Goal: Information Seeking & Learning: Learn about a topic

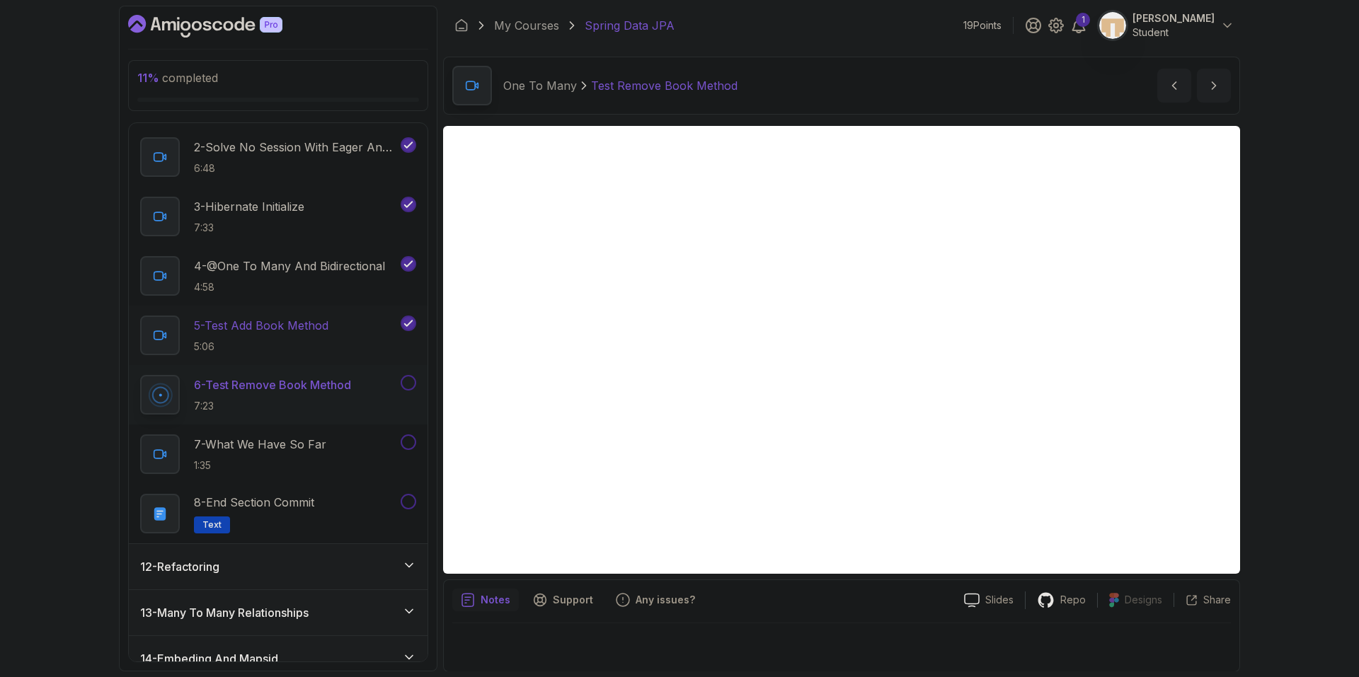
scroll to position [566, 0]
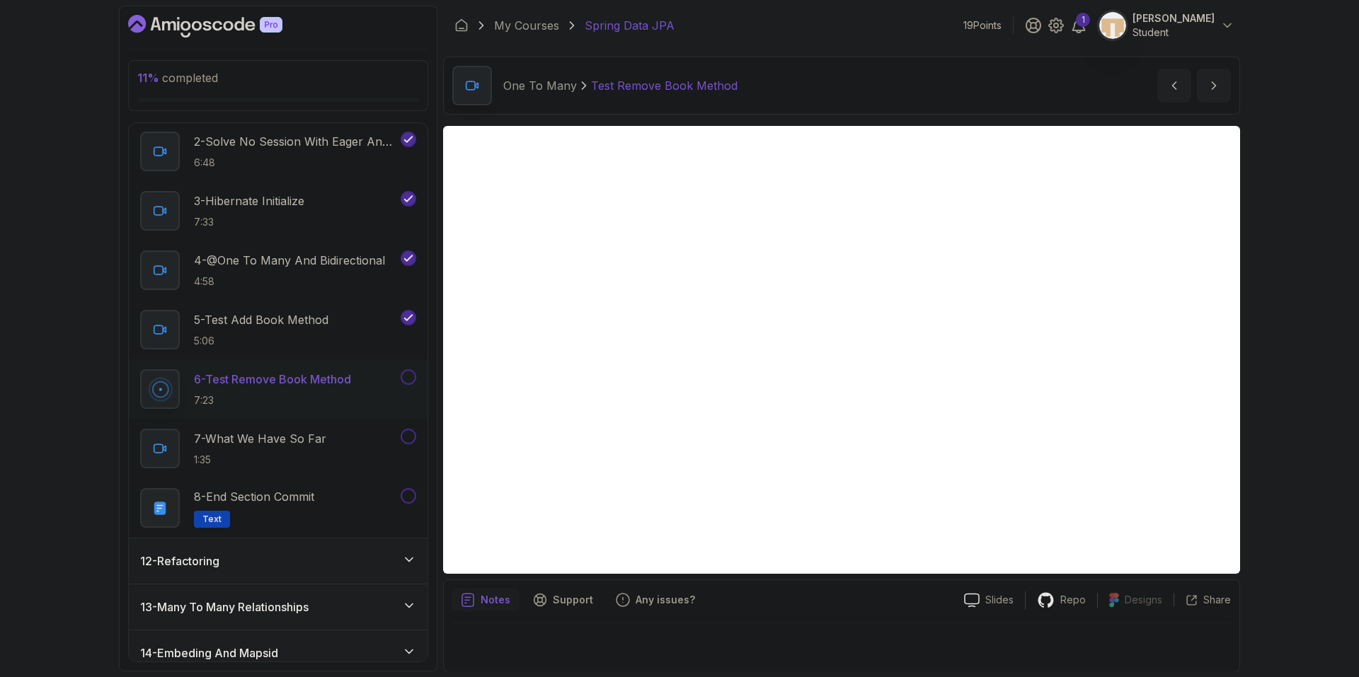
click at [320, 558] on div "12 - Refactoring" at bounding box center [278, 561] width 276 height 17
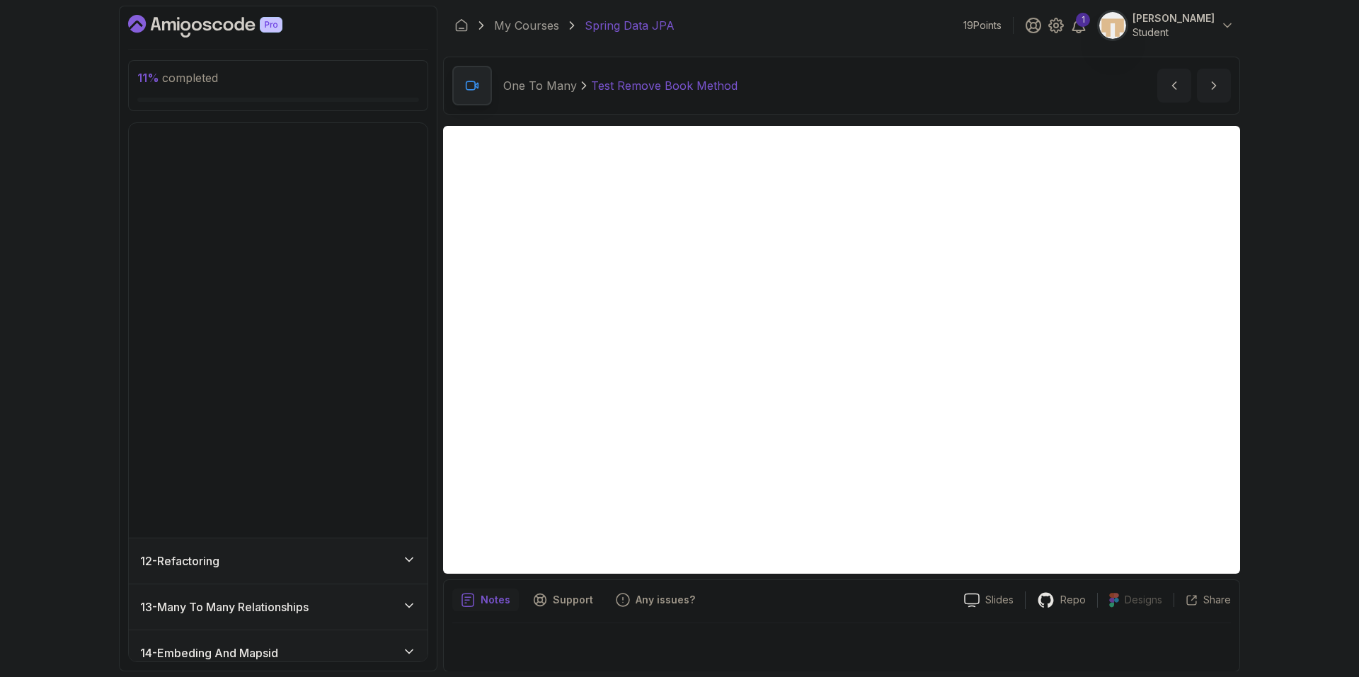
scroll to position [427, 0]
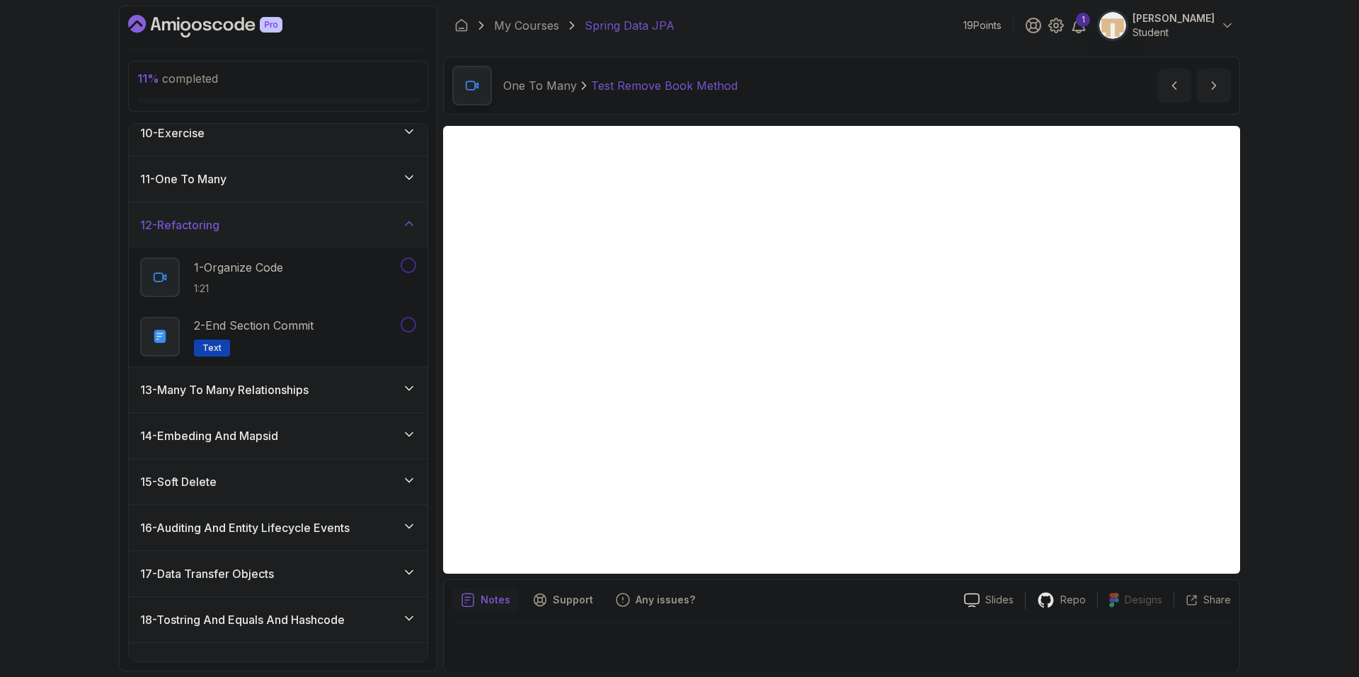
click at [272, 181] on div "11 - One To Many" at bounding box center [278, 179] width 276 height 17
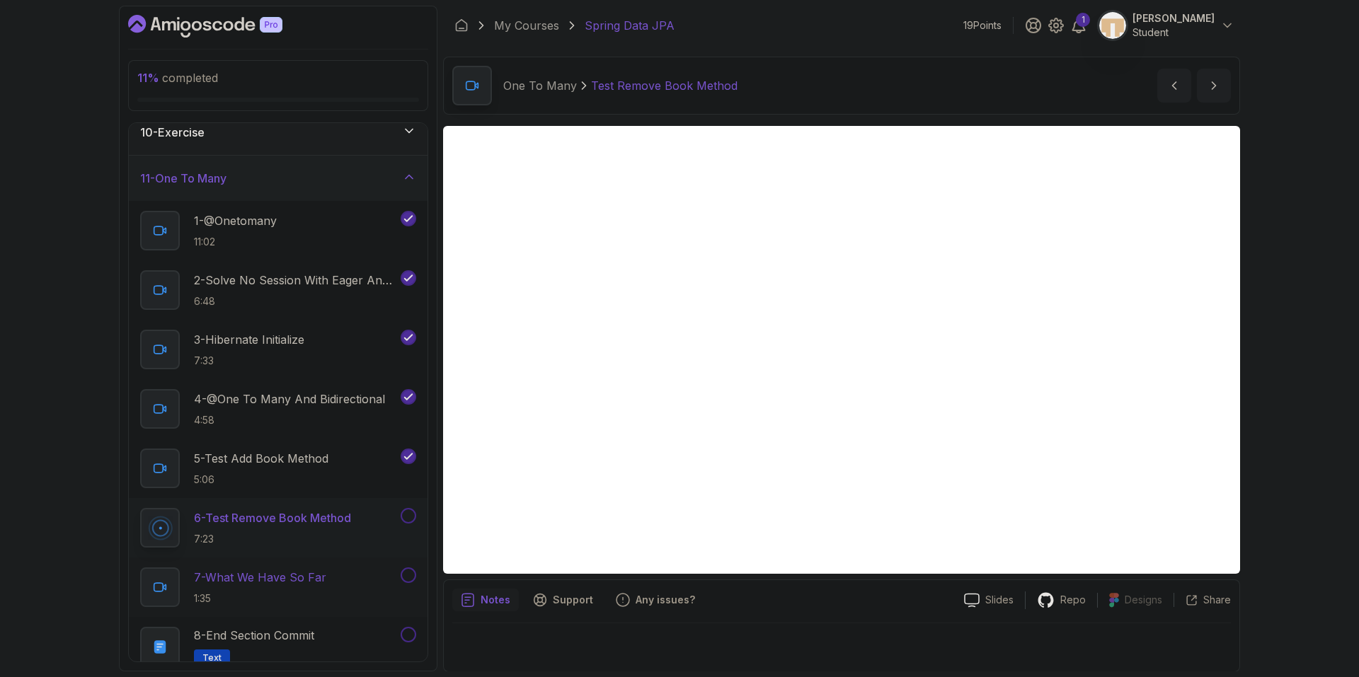
click at [341, 574] on div "7 - What We Have So Far 1:35" at bounding box center [269, 587] width 258 height 40
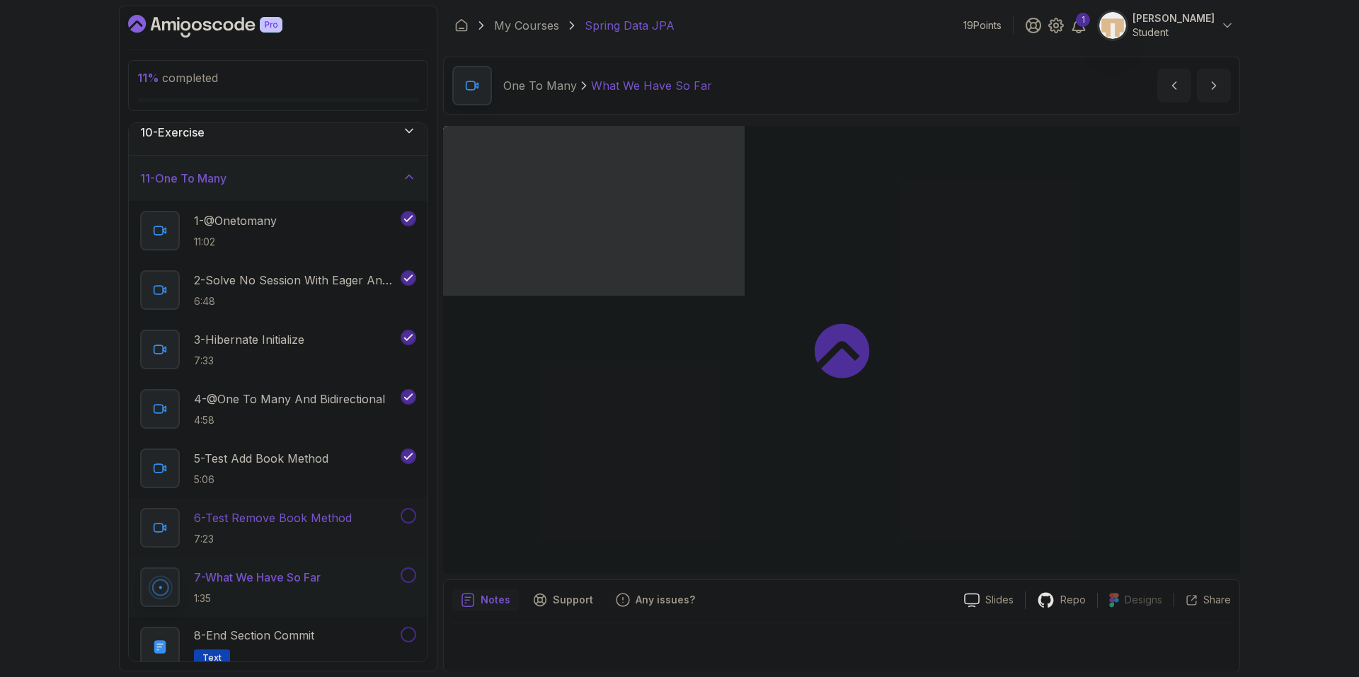
click at [411, 512] on button at bounding box center [408, 516] width 16 height 16
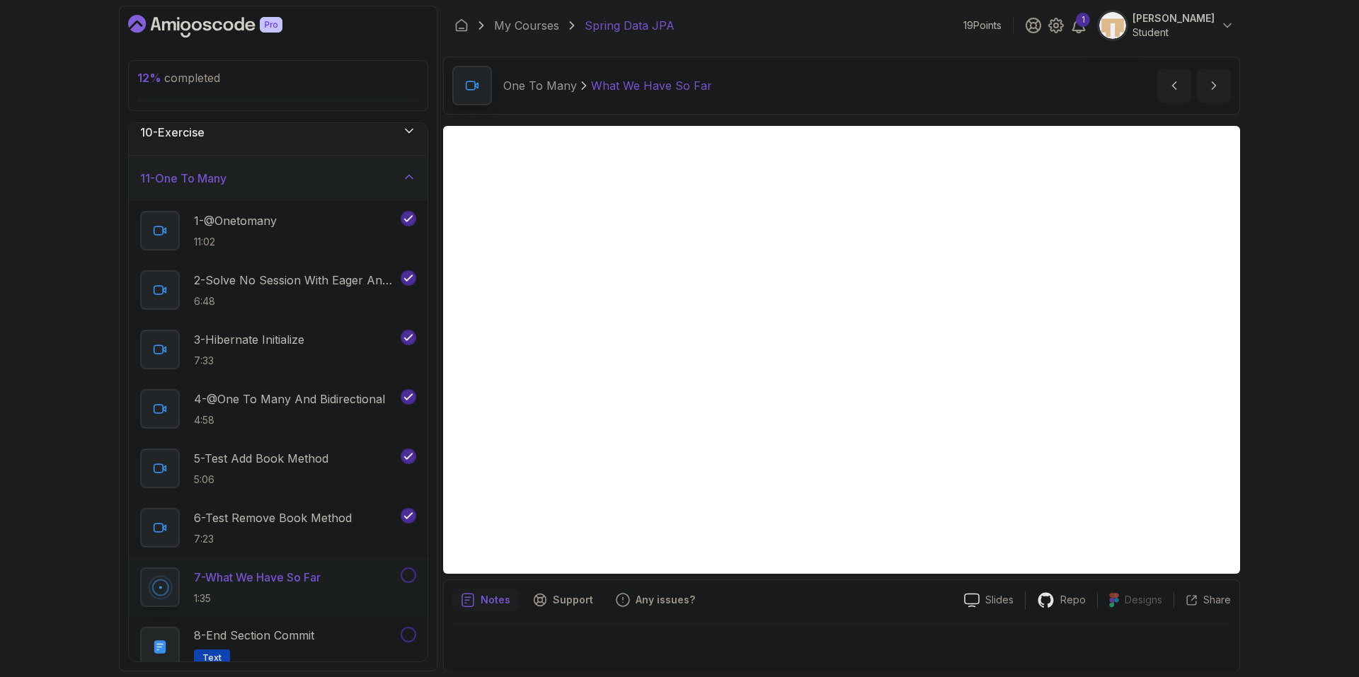
click at [710, 594] on div "Notes Support Any issues?" at bounding box center [702, 600] width 500 height 23
click at [709, 584] on div "Notes Support Any issues? Slides Repo Designs Design not available Share" at bounding box center [841, 625] width 797 height 93
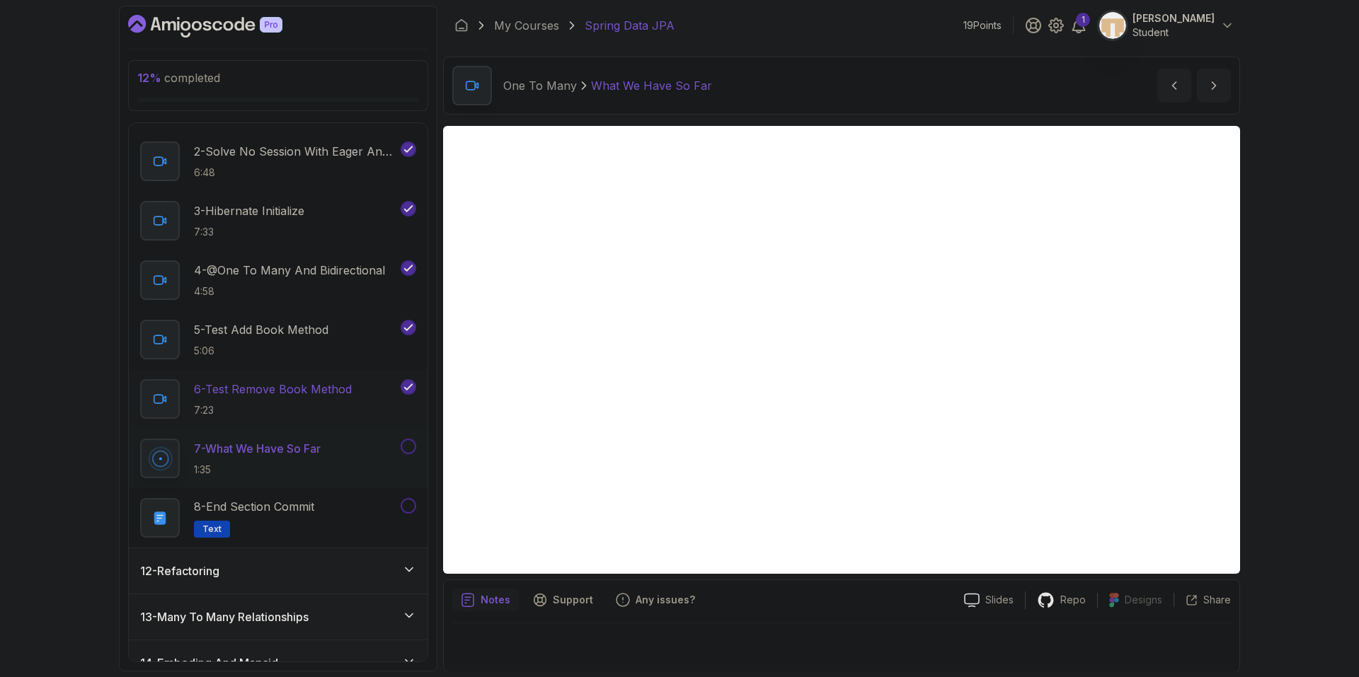
scroll to position [569, 0]
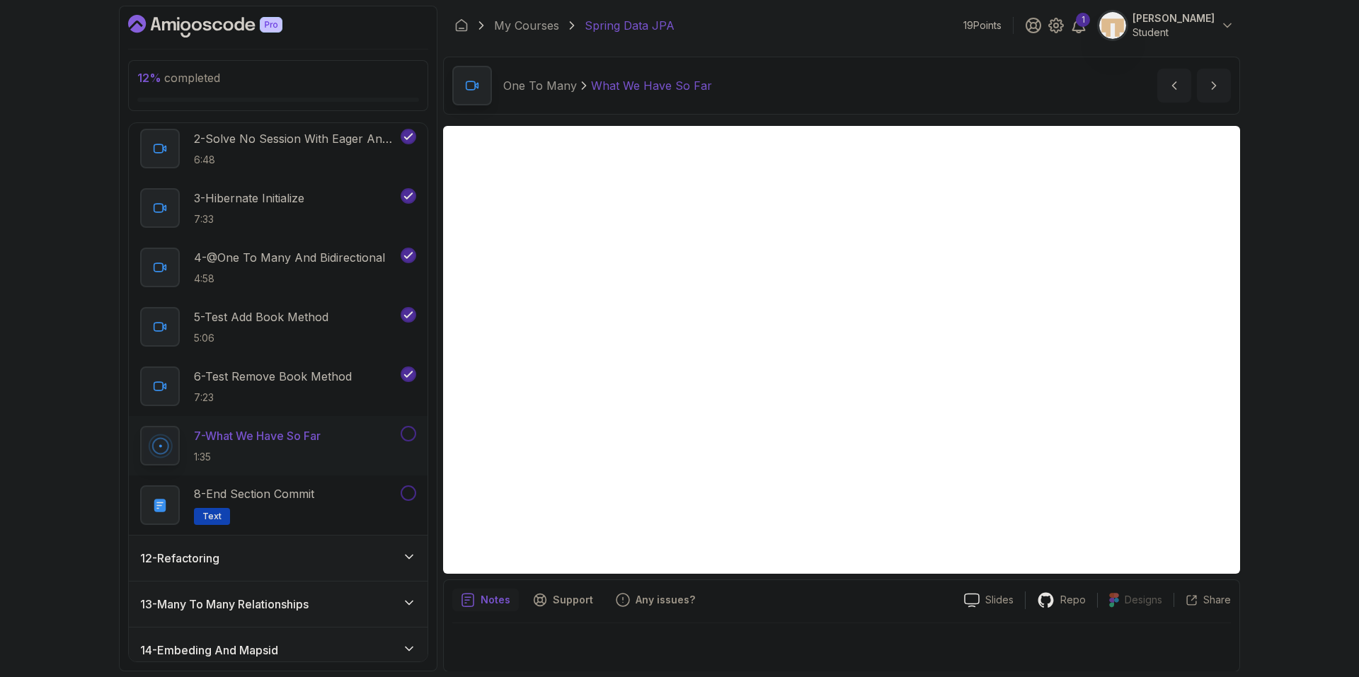
click at [409, 436] on button at bounding box center [408, 434] width 16 height 16
drag, startPoint x: 1220, startPoint y: 85, endPoint x: 1138, endPoint y: 122, distance: 90.2
click at [1220, 85] on icon "next content" at bounding box center [1213, 86] width 14 height 14
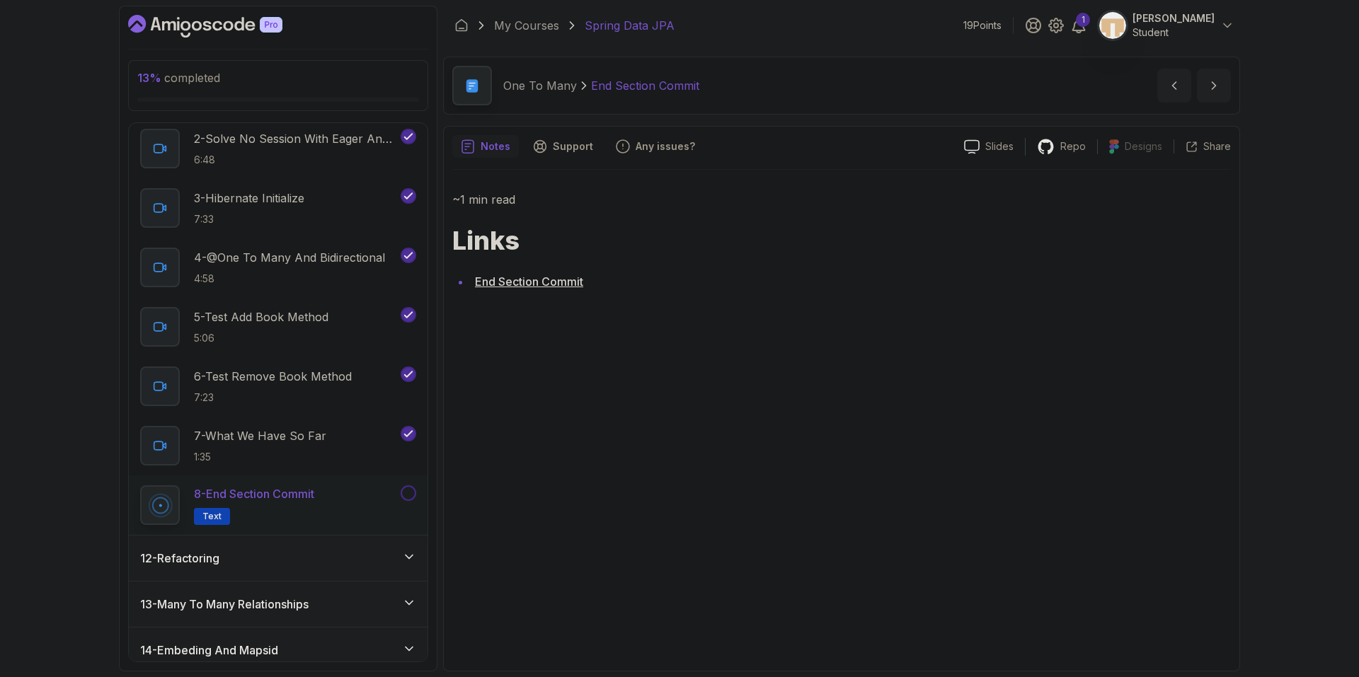
click at [406, 497] on button at bounding box center [408, 493] width 16 height 16
click at [1222, 85] on button "next content" at bounding box center [1213, 86] width 34 height 34
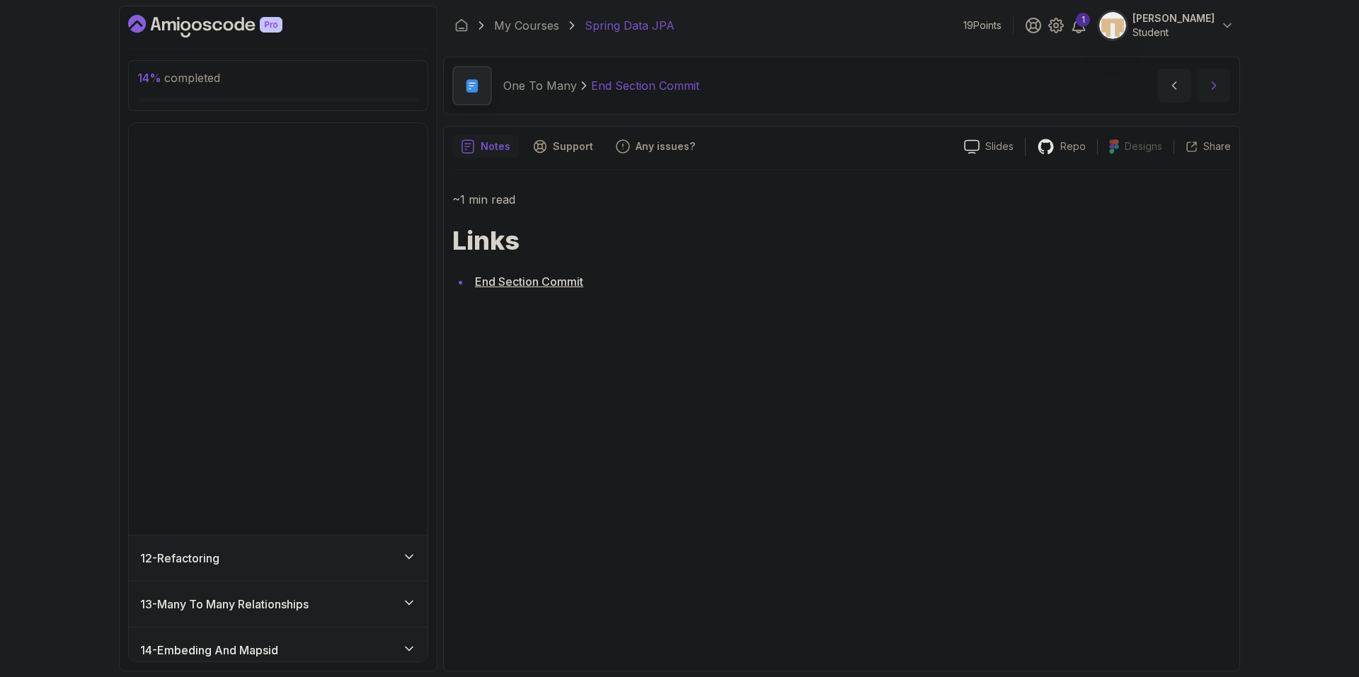
scroll to position [427, 0]
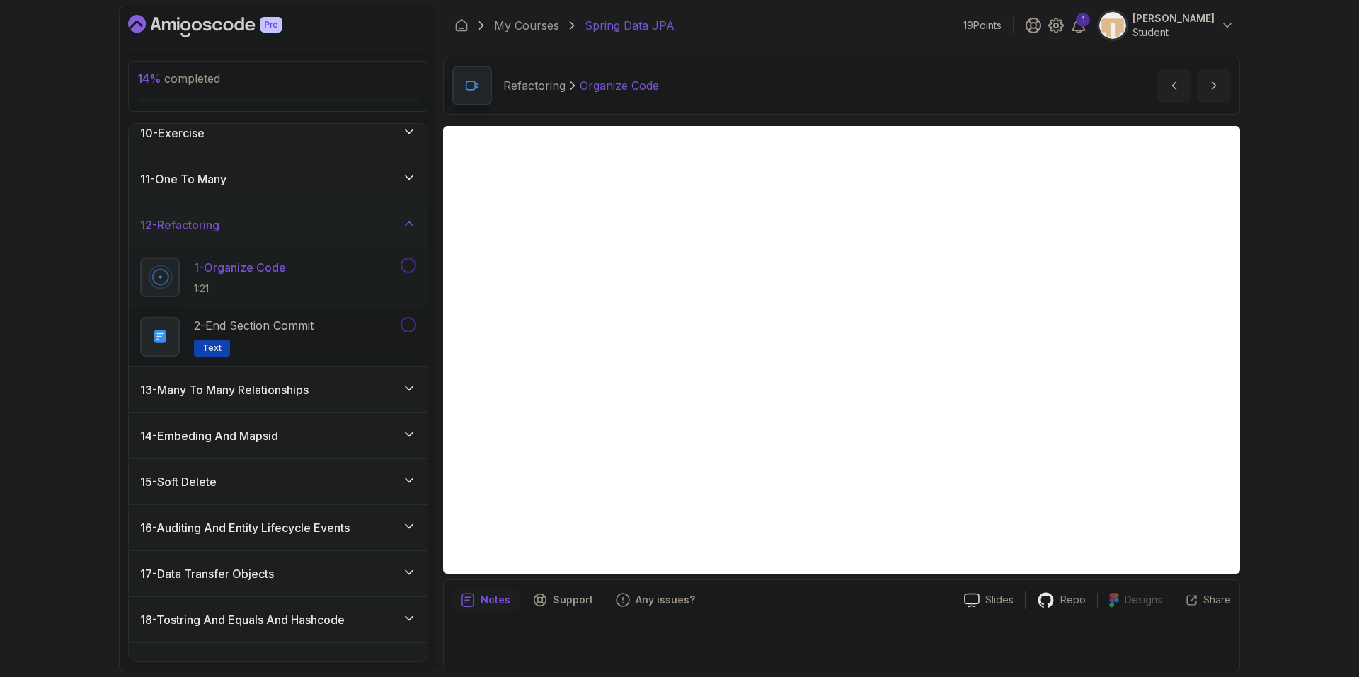
click at [405, 264] on button at bounding box center [408, 266] width 16 height 16
click at [408, 324] on button at bounding box center [408, 325] width 16 height 16
click at [1209, 87] on icon "next content" at bounding box center [1213, 86] width 14 height 14
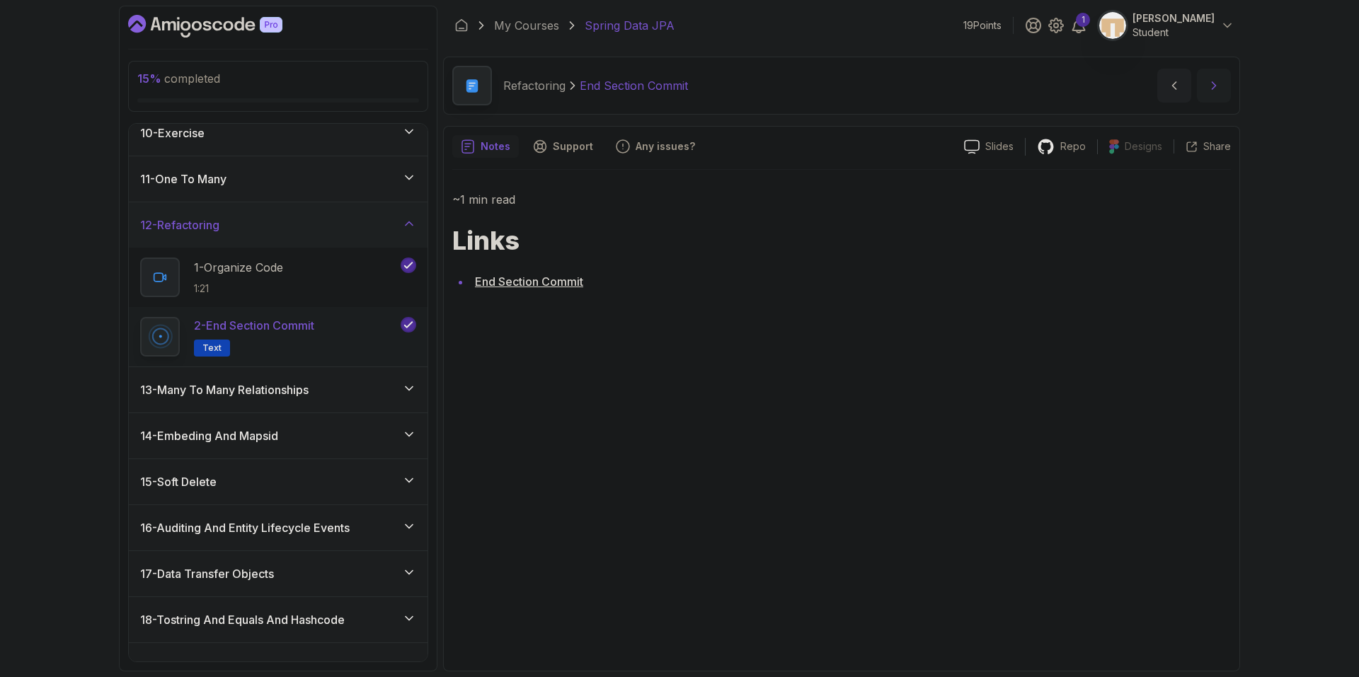
click at [1210, 86] on icon "next content" at bounding box center [1213, 86] width 14 height 14
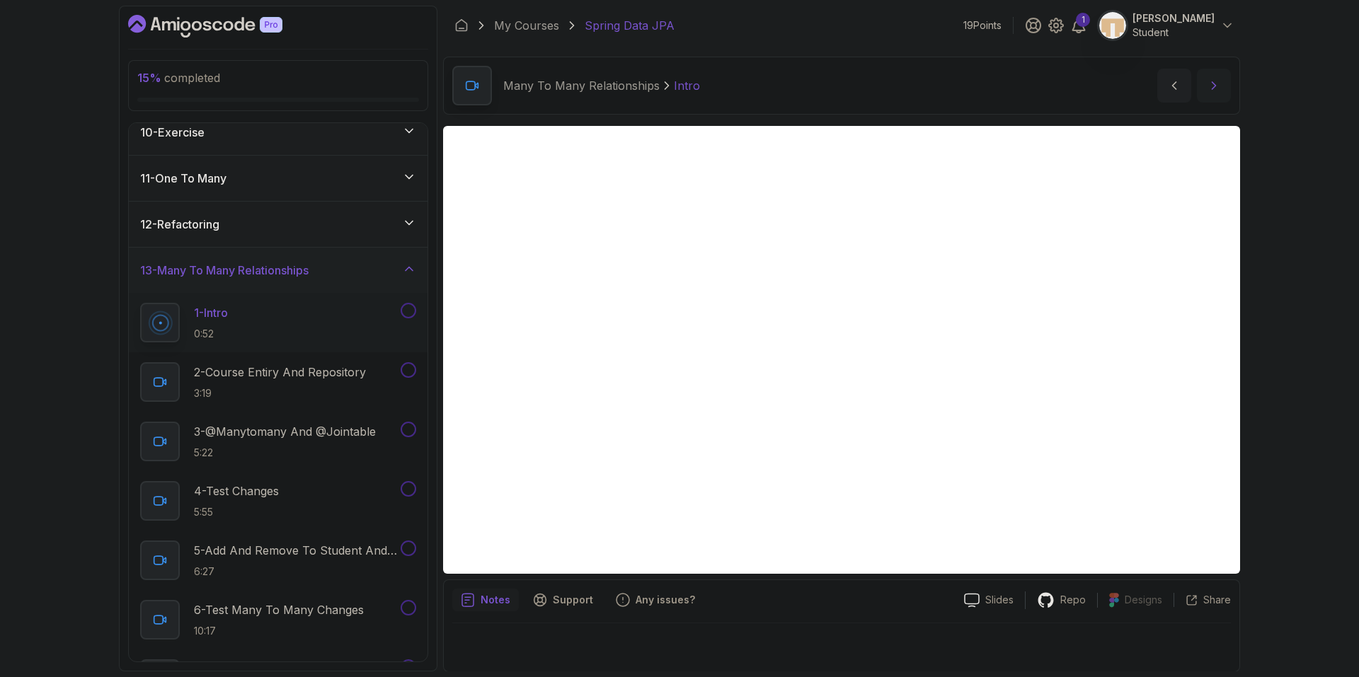
click at [1213, 81] on icon "next content" at bounding box center [1213, 86] width 14 height 14
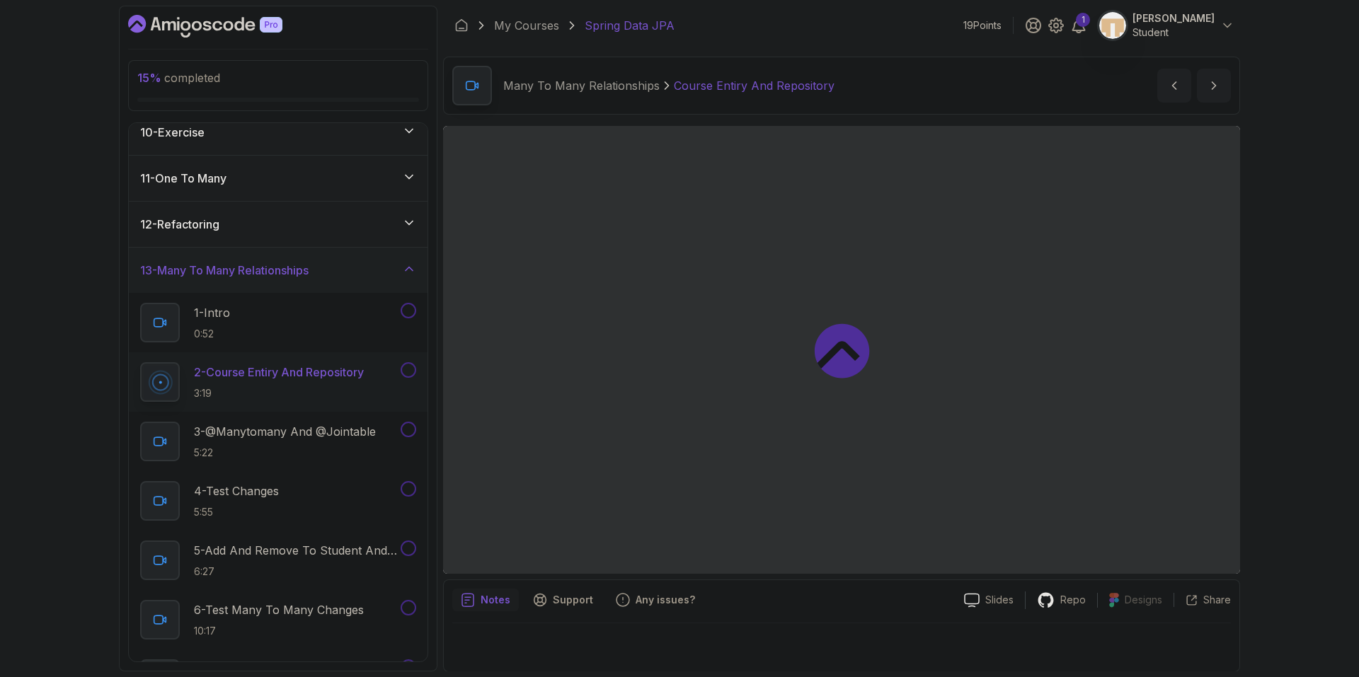
click at [265, 275] on h3 "13 - Many To Many Relationships" at bounding box center [224, 270] width 168 height 17
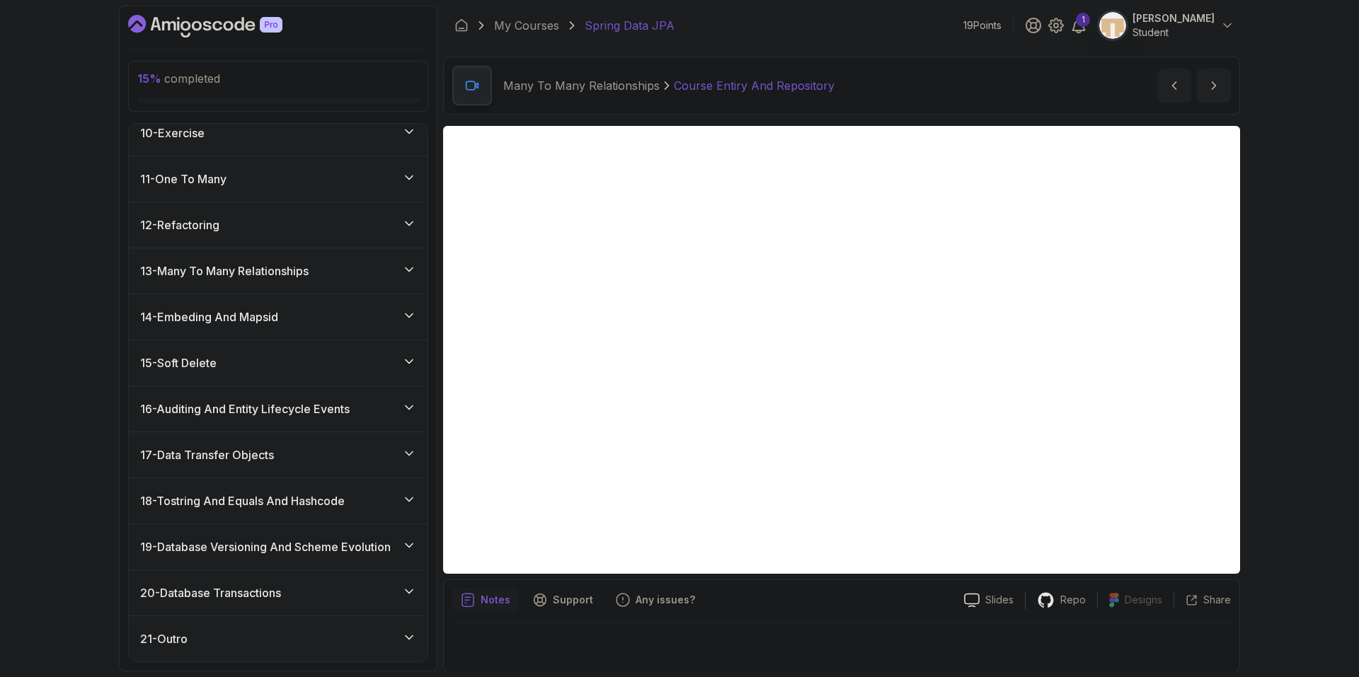
click at [264, 275] on h3 "13 - Many To Many Relationships" at bounding box center [224, 271] width 168 height 17
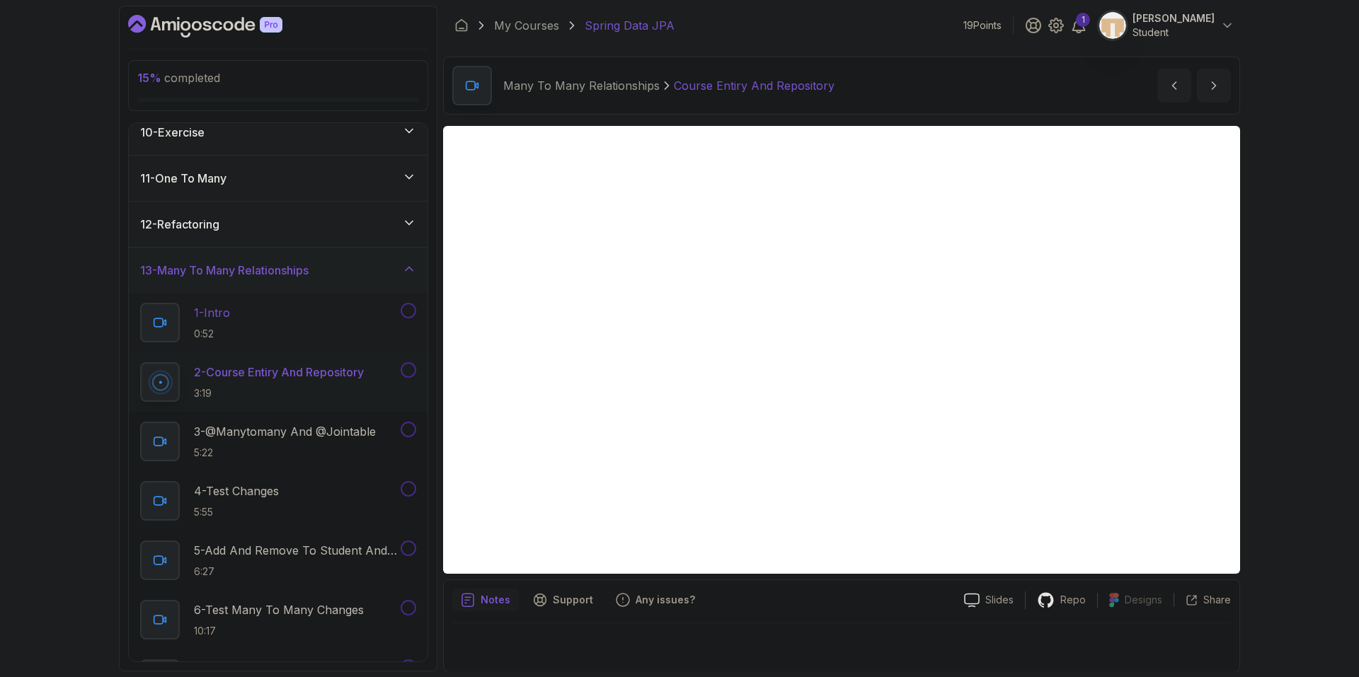
click at [408, 309] on button at bounding box center [408, 311] width 16 height 16
click at [1208, 80] on icon "next content" at bounding box center [1213, 86] width 14 height 14
click at [411, 369] on button at bounding box center [408, 370] width 16 height 16
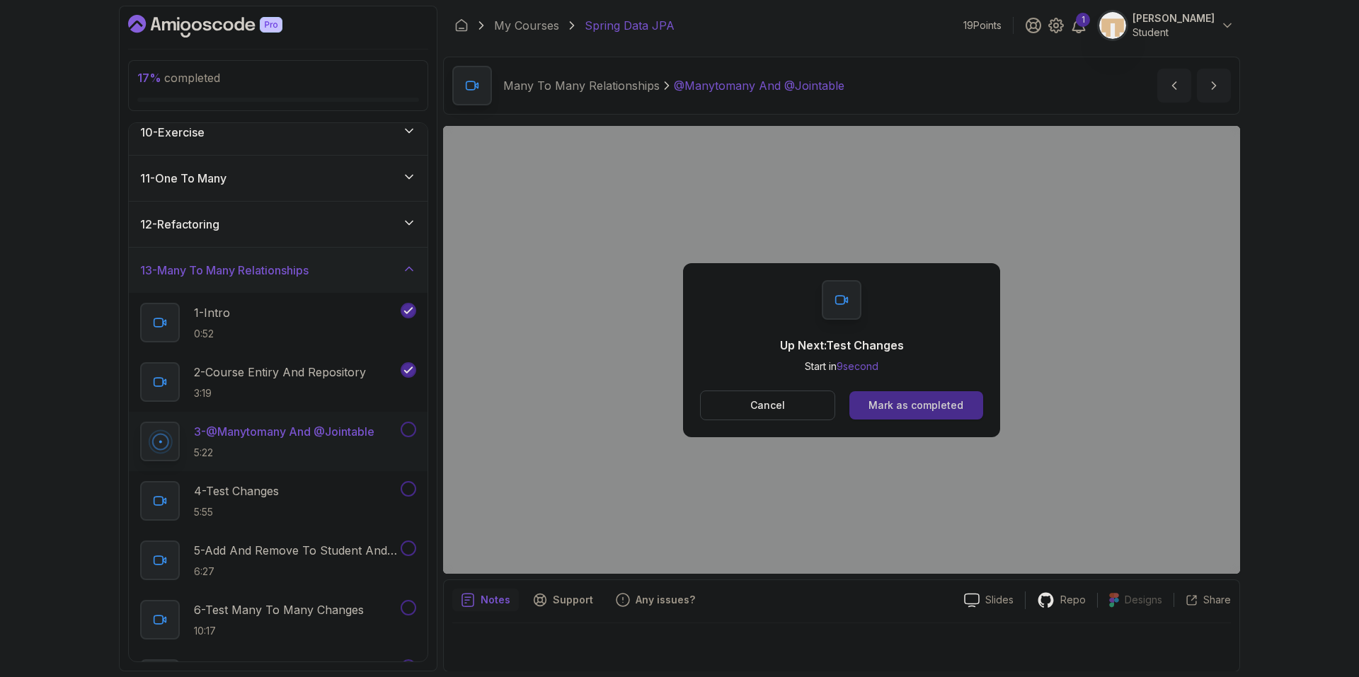
click at [910, 404] on div "Mark as completed" at bounding box center [915, 405] width 95 height 14
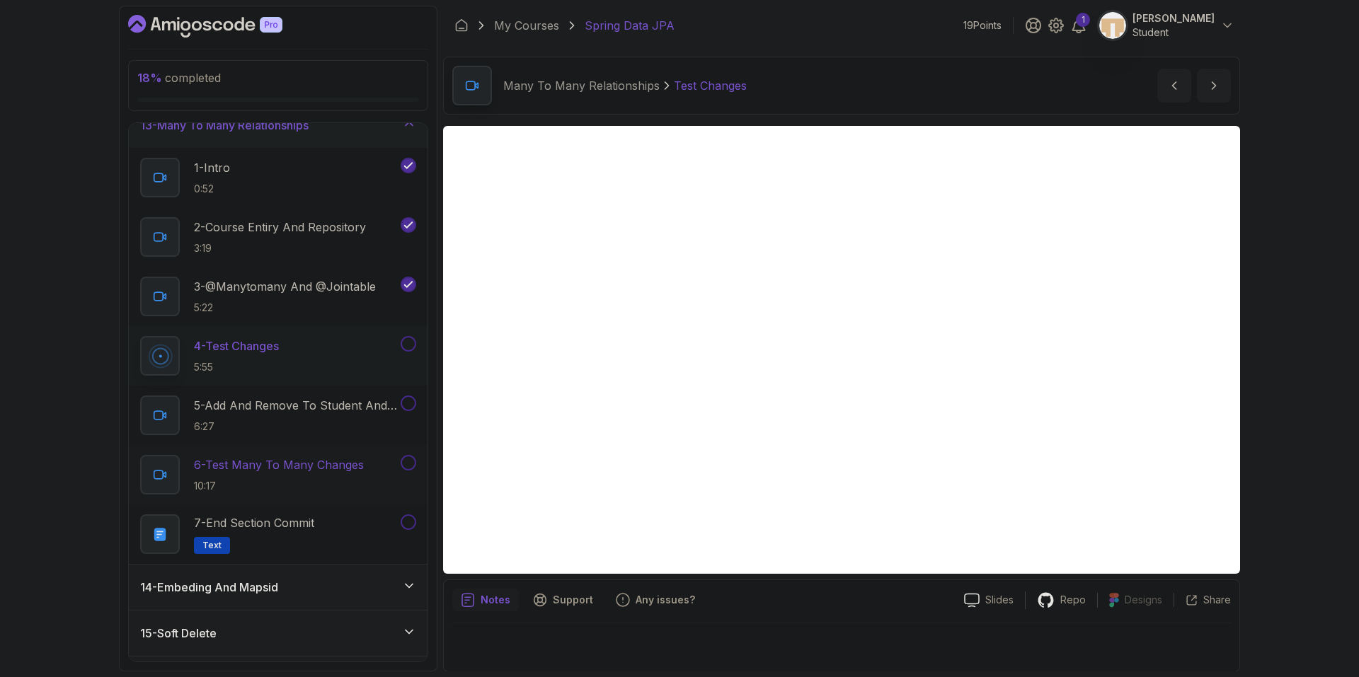
scroll to position [569, 0]
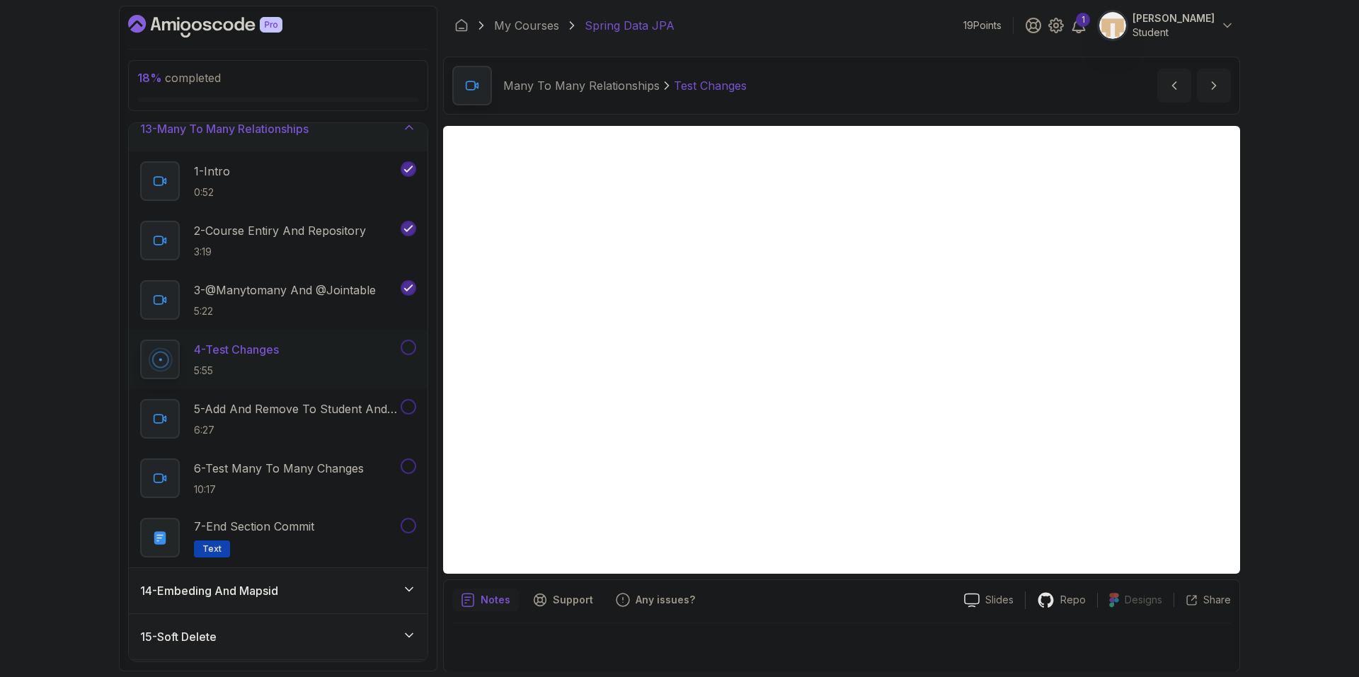
drag, startPoint x: 768, startPoint y: 633, endPoint x: 771, endPoint y: 640, distance: 7.9
click at [771, 640] on div at bounding box center [841, 643] width 778 height 40
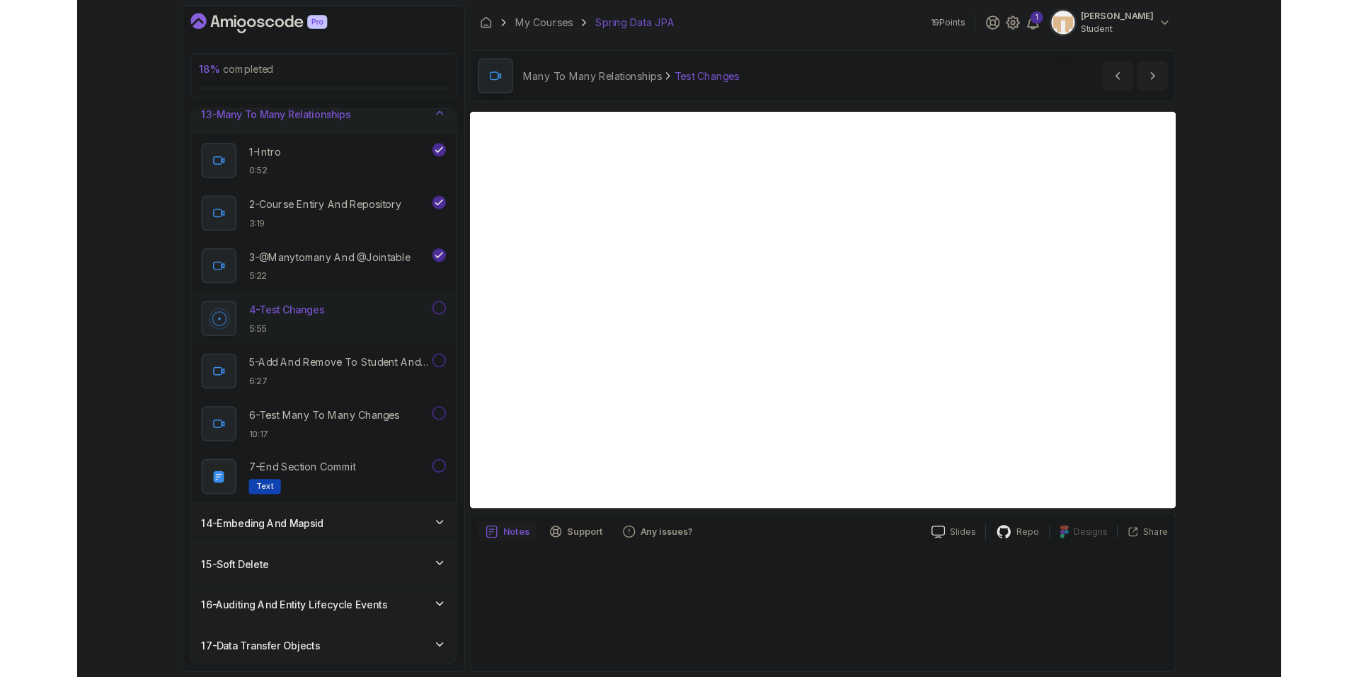
scroll to position [0, 0]
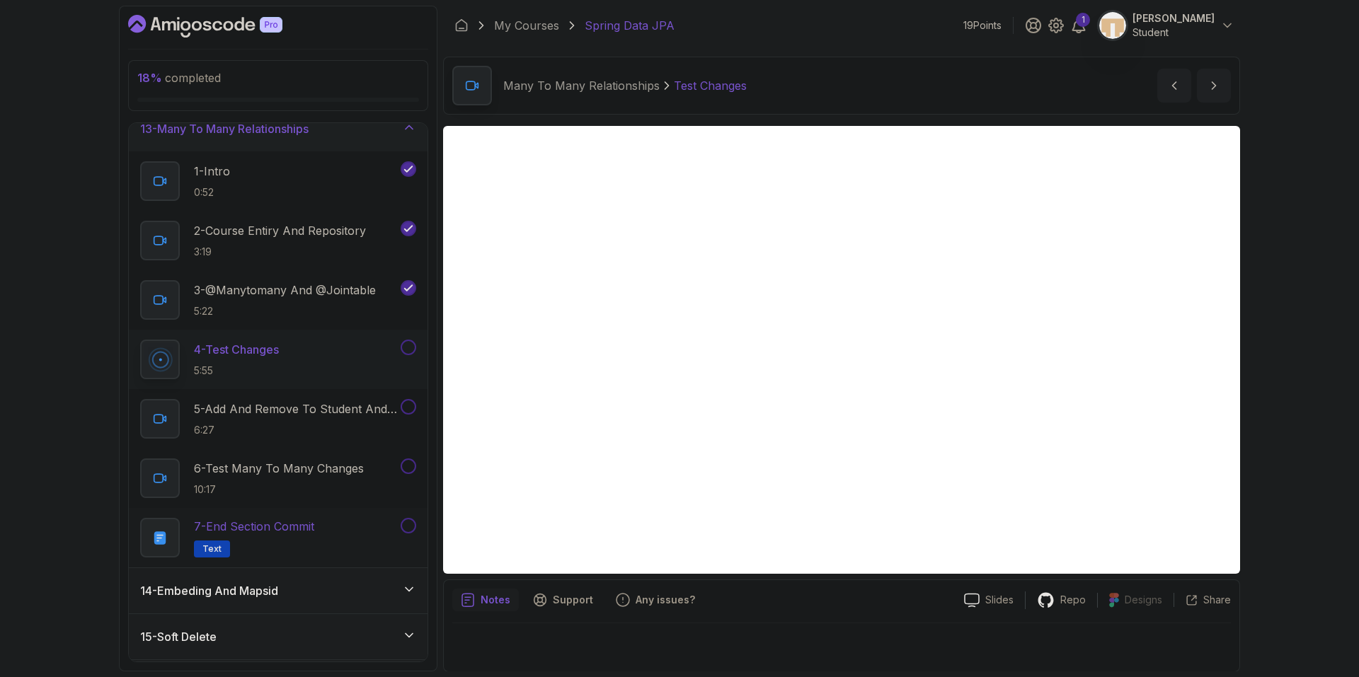
click at [362, 517] on div "7 - End Section Commit Text" at bounding box center [278, 537] width 299 height 59
click at [410, 529] on button at bounding box center [408, 526] width 16 height 16
click at [279, 527] on p "7 - End Section Commit" at bounding box center [254, 526] width 120 height 17
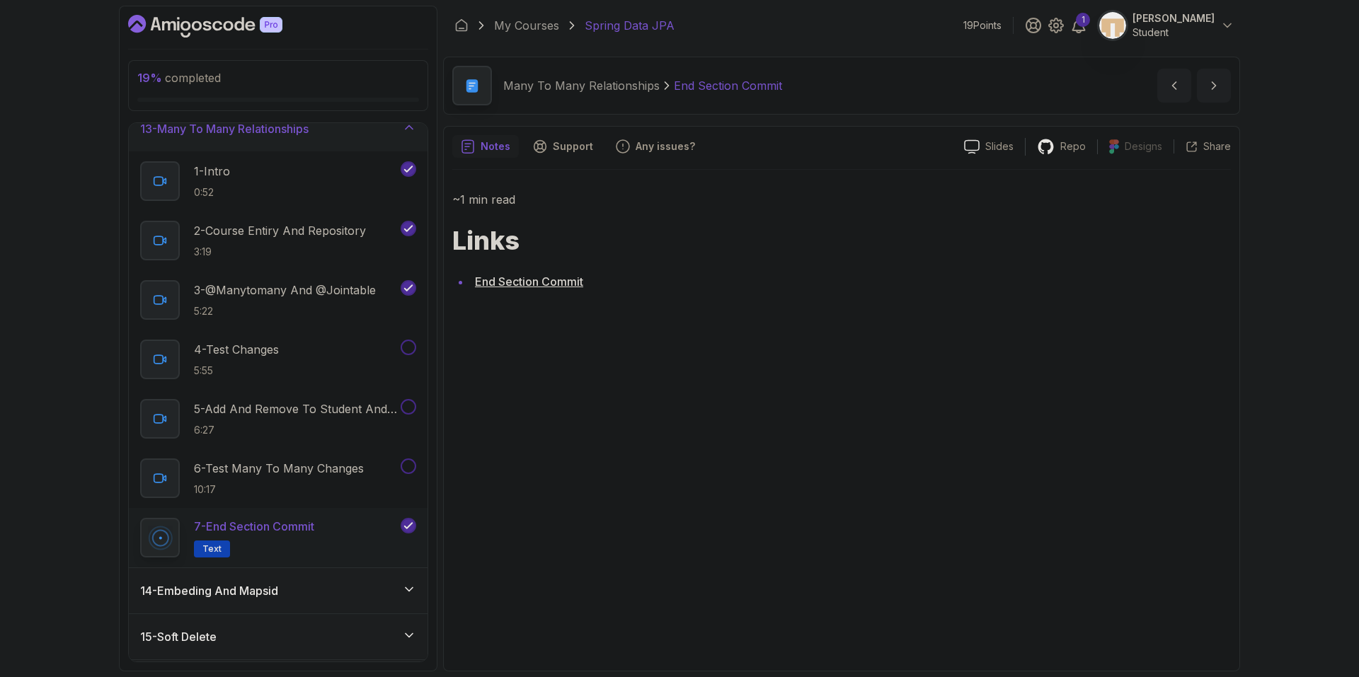
click at [548, 282] on link "End Section Commit" at bounding box center [529, 282] width 108 height 14
click at [322, 291] on p "3 - @Manytomany And @Jointable" at bounding box center [285, 290] width 182 height 17
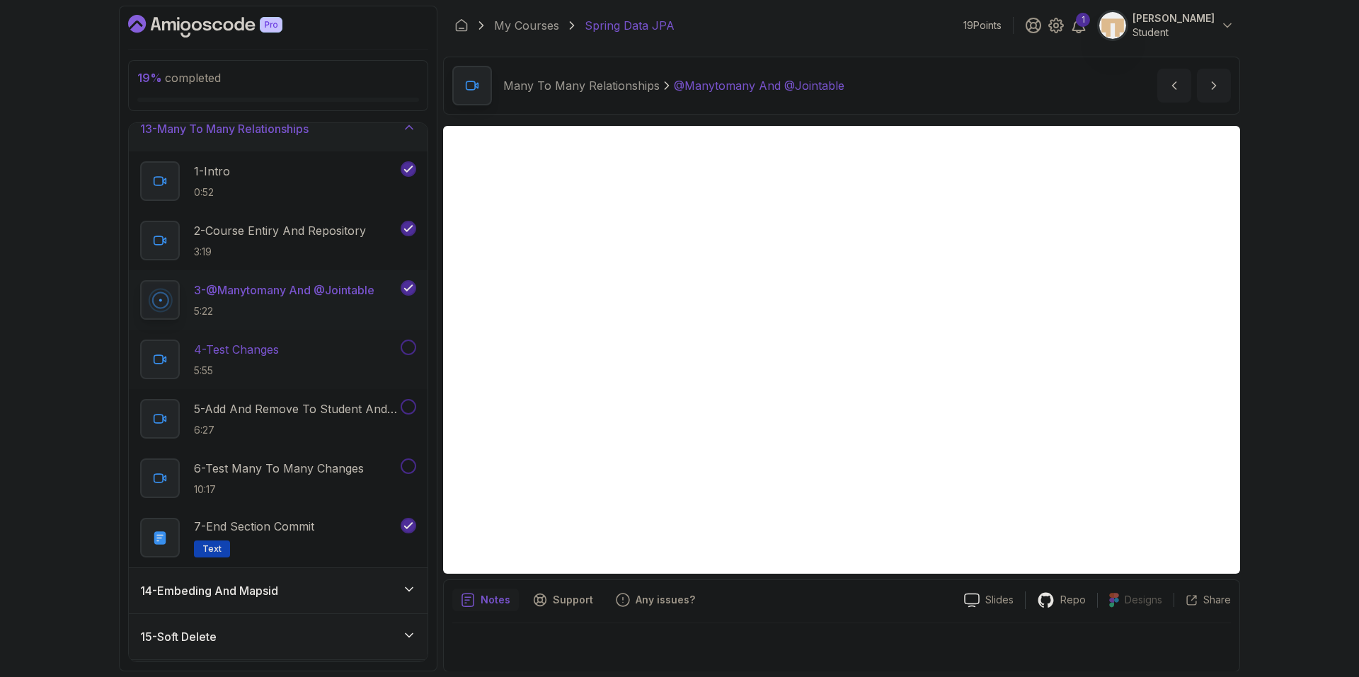
click at [299, 352] on div "4 - Test Changes 5:55" at bounding box center [269, 360] width 258 height 40
click at [808, 625] on div at bounding box center [841, 643] width 778 height 40
click at [832, 629] on div at bounding box center [841, 643] width 778 height 40
click at [831, 627] on div at bounding box center [841, 643] width 778 height 40
click at [1209, 91] on icon "next content" at bounding box center [1213, 86] width 14 height 14
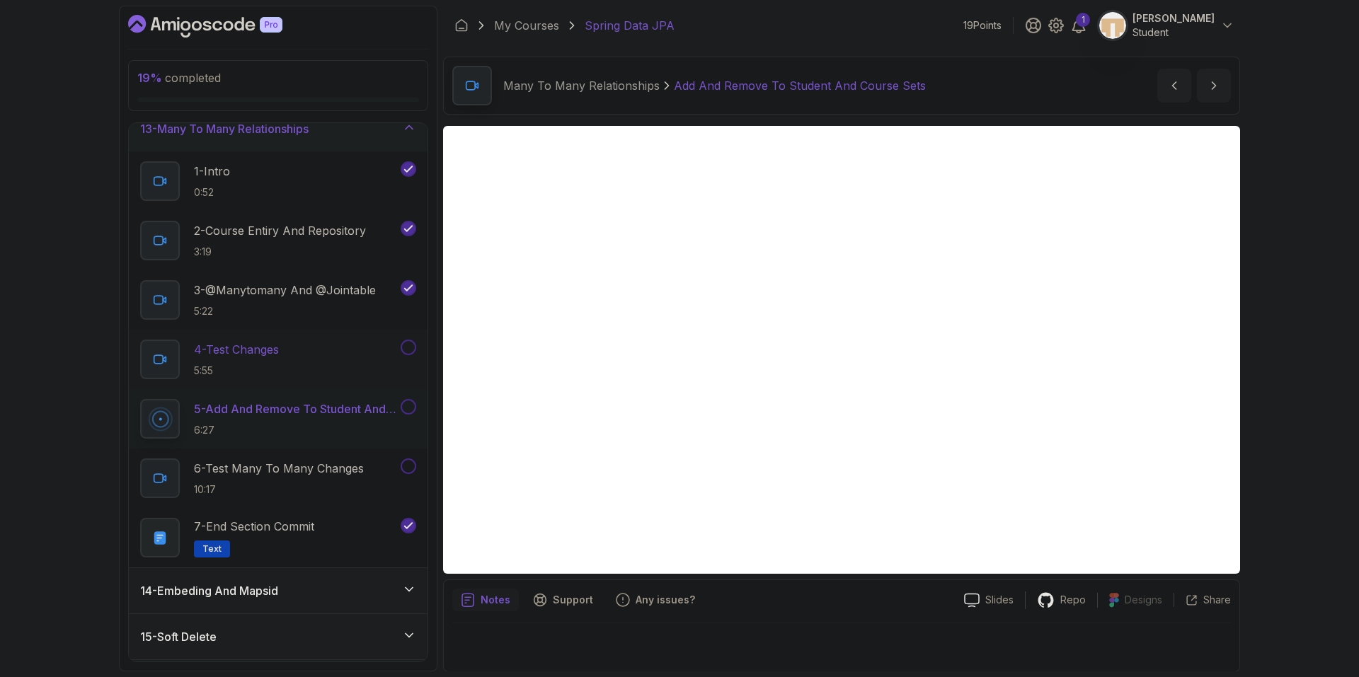
click at [413, 347] on button at bounding box center [408, 348] width 16 height 16
